Goal: Task Accomplishment & Management: Use online tool/utility

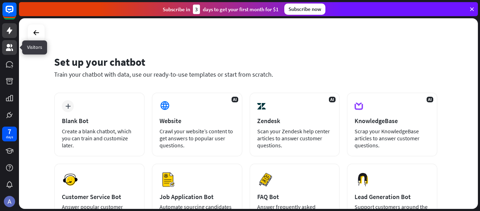
click at [5, 49] on link at bounding box center [9, 47] width 15 height 15
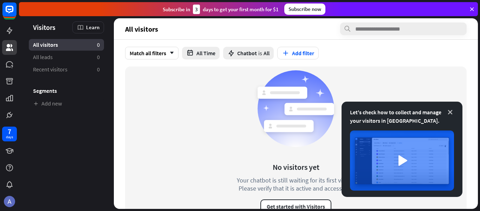
click at [449, 112] on icon at bounding box center [450, 112] width 7 height 7
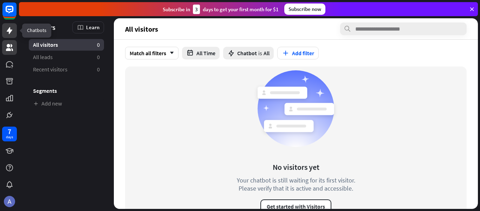
click at [9, 31] on icon at bounding box center [10, 30] width 6 height 7
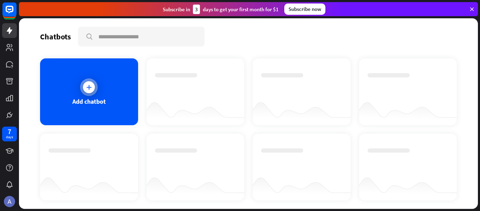
click at [88, 86] on icon at bounding box center [88, 87] width 7 height 7
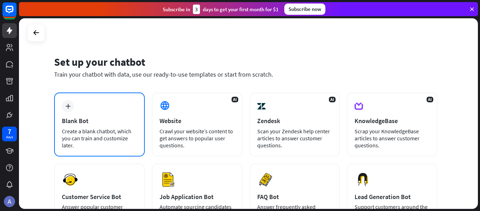
click at [69, 110] on div "plus" at bounding box center [68, 106] width 12 height 12
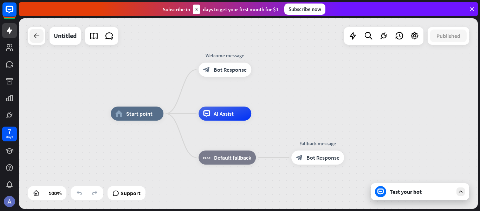
click at [42, 33] on div at bounding box center [37, 36] width 14 height 14
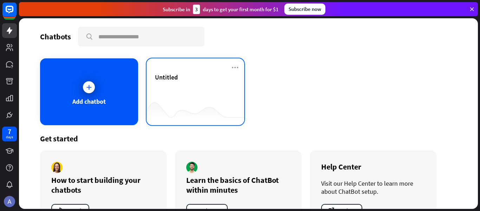
click at [216, 91] on div "Untitled" at bounding box center [195, 85] width 81 height 25
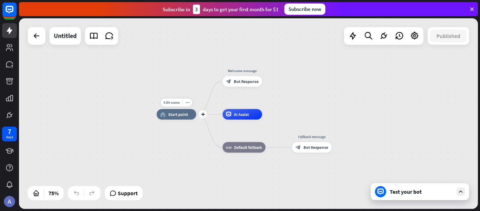
click at [171, 116] on span "Start point" at bounding box center [178, 114] width 20 height 5
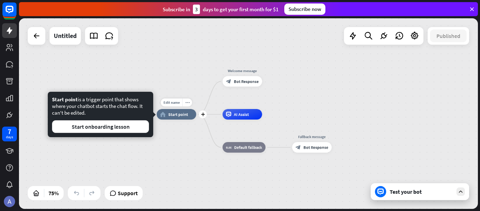
click at [171, 116] on span "Start point" at bounding box center [178, 114] width 20 height 5
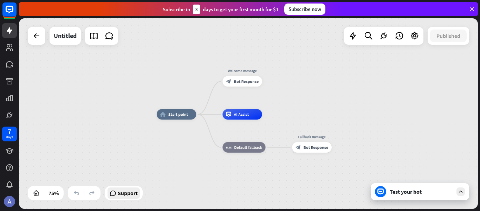
click at [123, 194] on span "Support" at bounding box center [128, 192] width 20 height 11
click at [284, 55] on div "home_2 Start point Welcome message block_bot_response Bot Response AI Assist bl…" at bounding box center [248, 113] width 459 height 190
click at [350, 37] on icon at bounding box center [352, 35] width 9 height 9
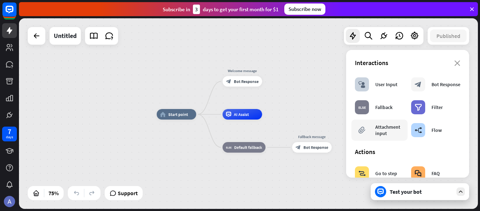
scroll to position [70, 0]
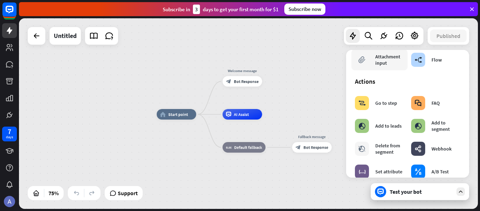
click at [382, 60] on div "Attachment input" at bounding box center [389, 59] width 29 height 13
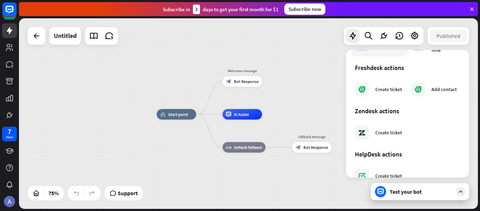
scroll to position [439, 0]
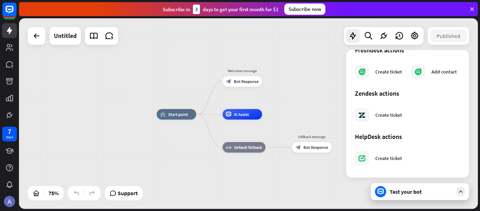
click at [282, 51] on div "home_2 Start point Welcome message block_bot_response Bot Response AI Assist bl…" at bounding box center [248, 113] width 459 height 190
click at [473, 10] on icon at bounding box center [472, 9] width 6 height 6
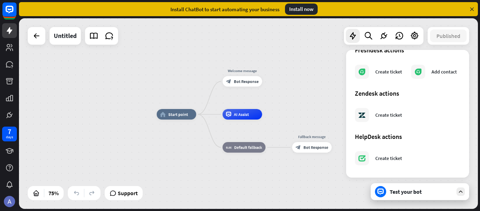
click at [472, 9] on icon at bounding box center [472, 9] width 6 height 6
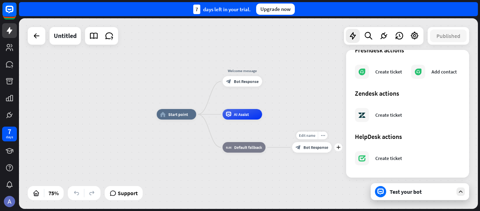
click at [326, 149] on span "Bot Response" at bounding box center [316, 146] width 25 height 5
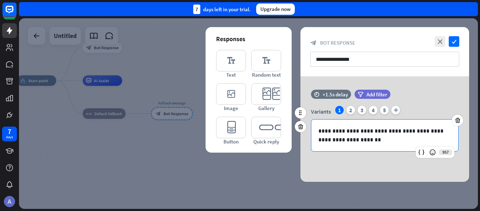
click at [335, 129] on p "**********" at bounding box center [384, 135] width 133 height 18
click at [439, 39] on icon "close" at bounding box center [440, 41] width 11 height 11
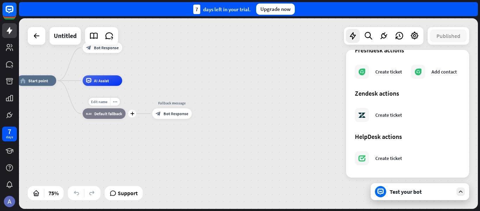
click at [111, 116] on span "Default fallback" at bounding box center [108, 113] width 28 height 5
click at [112, 84] on div "AI Assist" at bounding box center [102, 80] width 39 height 11
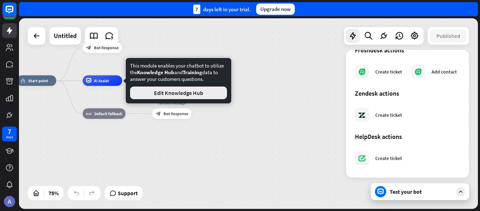
click at [150, 90] on button "Edit Knowledge Hub" at bounding box center [178, 92] width 97 height 13
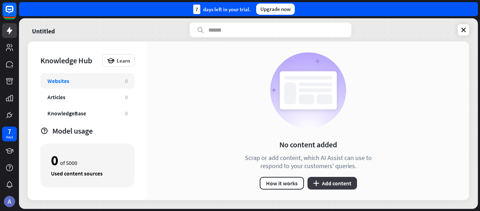
click at [341, 186] on button "plus Add content" at bounding box center [332, 183] width 50 height 13
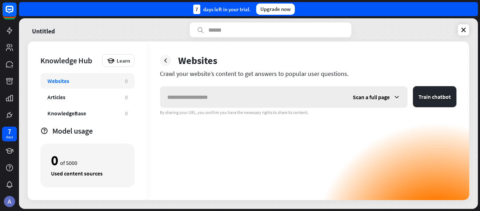
click at [377, 97] on span "Scan a full page" at bounding box center [371, 96] width 37 height 7
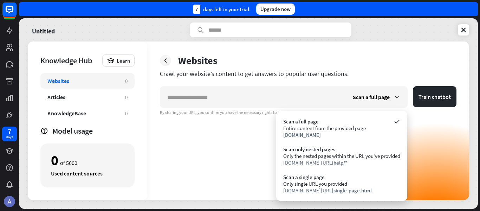
click at [258, 136] on div "Scan a full page Train chatbot By sharing your URL, you confirm you have the ne…" at bounding box center [308, 143] width 297 height 114
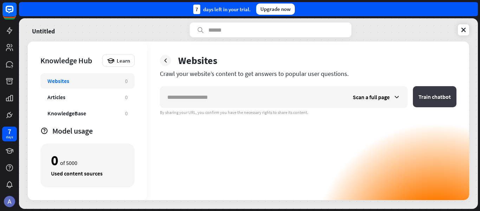
click at [442, 92] on button "Train chatbot" at bounding box center [435, 96] width 44 height 21
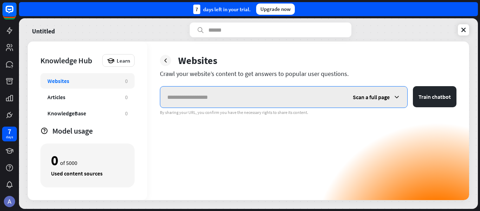
click at [249, 96] on input "text" at bounding box center [253, 96] width 186 height 21
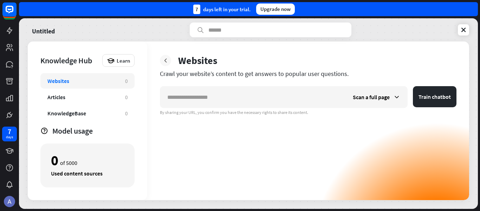
click at [167, 61] on icon at bounding box center [165, 60] width 7 height 7
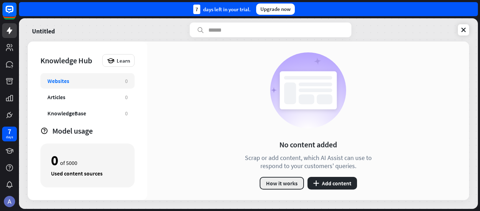
click at [290, 184] on button "How it works" at bounding box center [282, 183] width 44 height 13
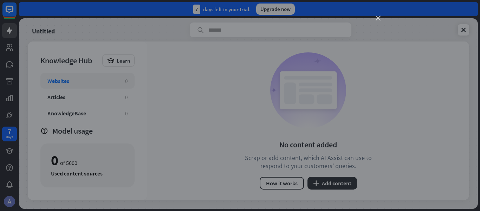
click at [379, 16] on icon "close" at bounding box center [378, 18] width 5 height 5
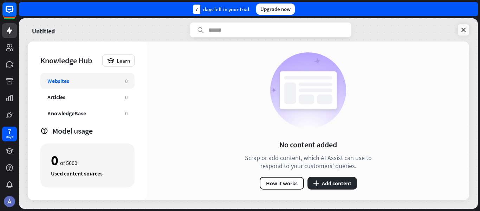
click at [467, 31] on link at bounding box center [463, 29] width 11 height 11
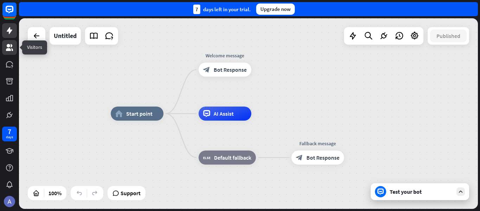
click at [12, 51] on icon at bounding box center [9, 47] width 8 height 8
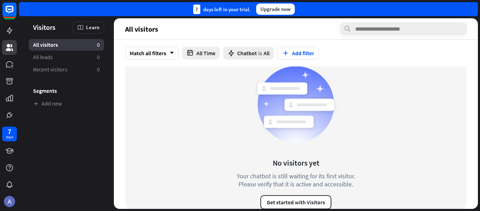
scroll to position [12, 0]
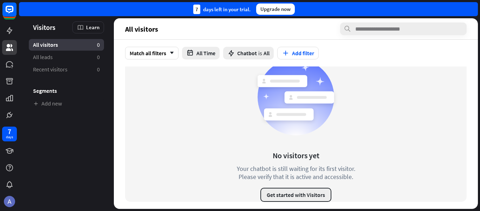
click at [293, 193] on button "Get started with Visitors" at bounding box center [295, 195] width 71 height 14
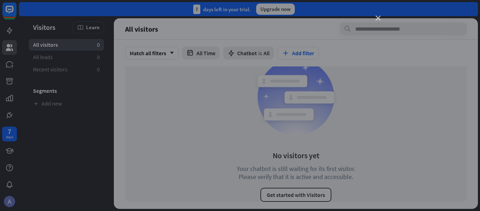
click at [377, 19] on icon "close" at bounding box center [378, 18] width 5 height 5
